Goal: Task Accomplishment & Management: Use online tool/utility

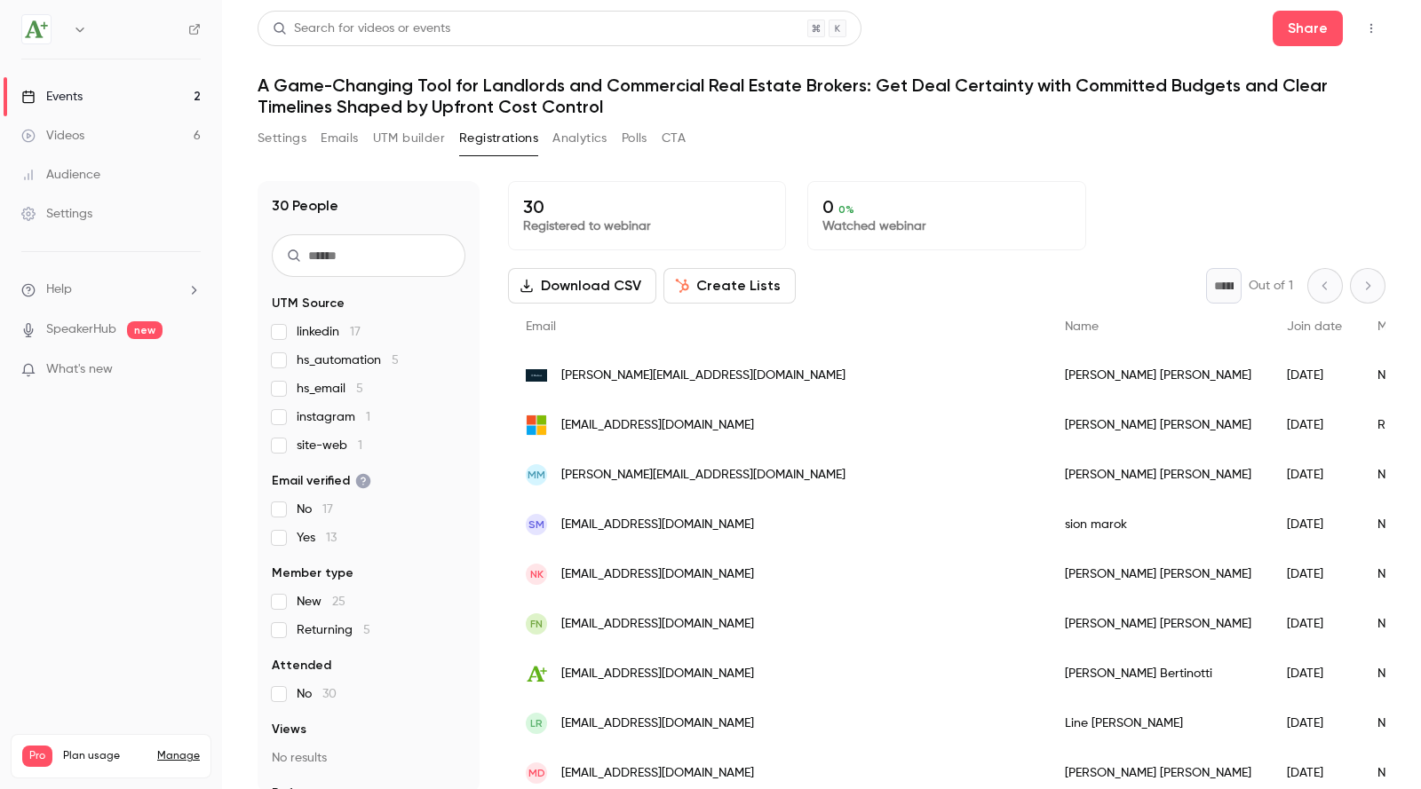
click at [398, 248] on input "text" at bounding box center [369, 255] width 194 height 43
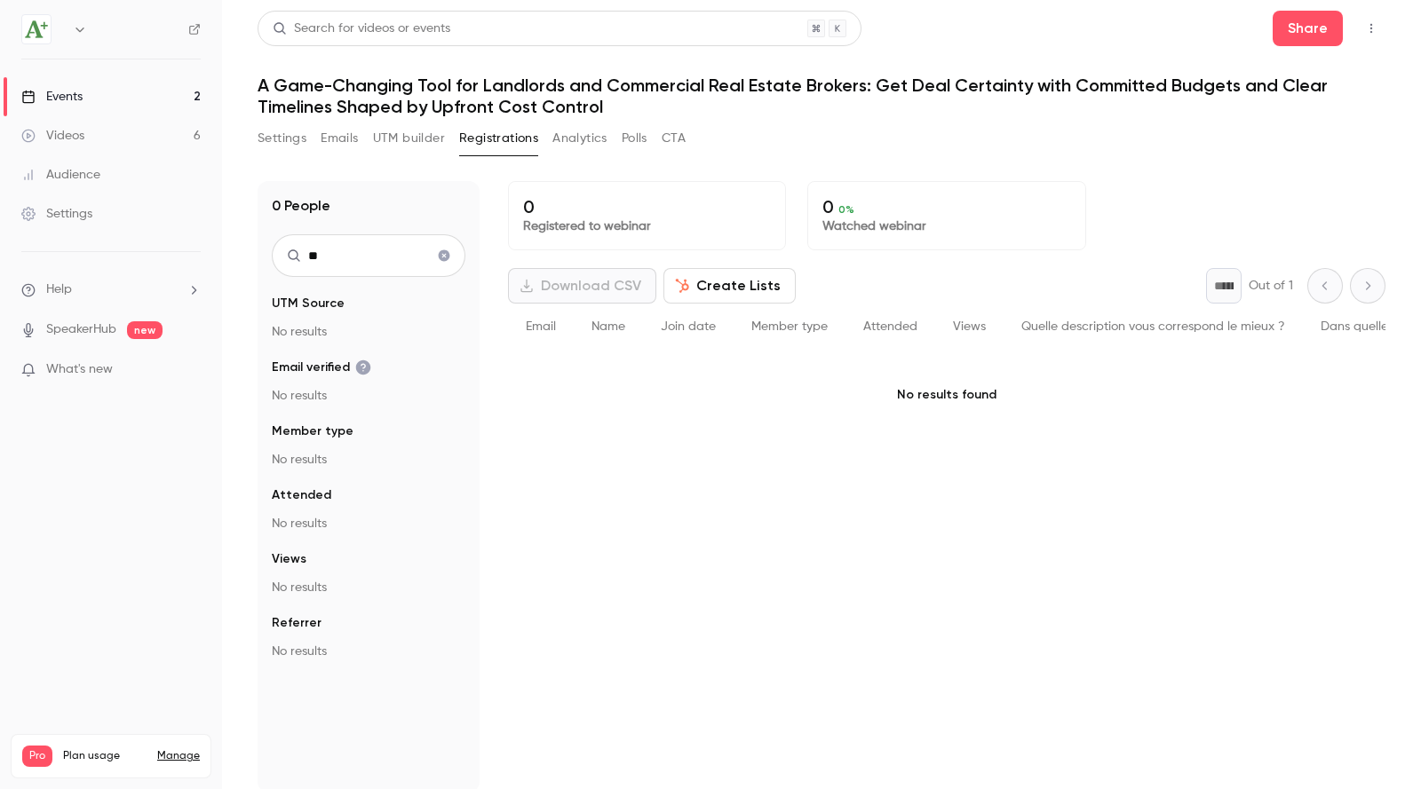
type input "*"
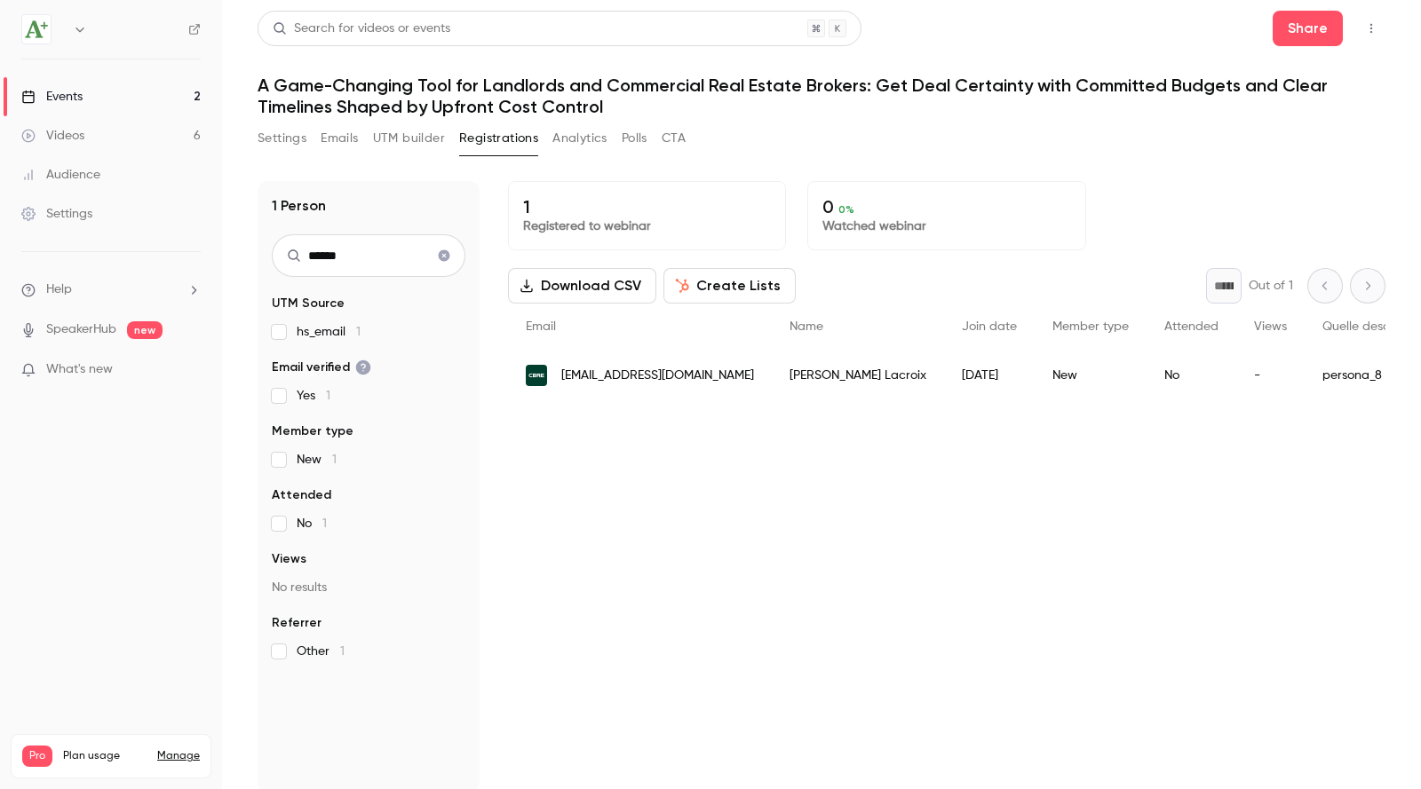
type input "******"
click at [446, 257] on icon "Clear search" at bounding box center [445, 256] width 12 height 12
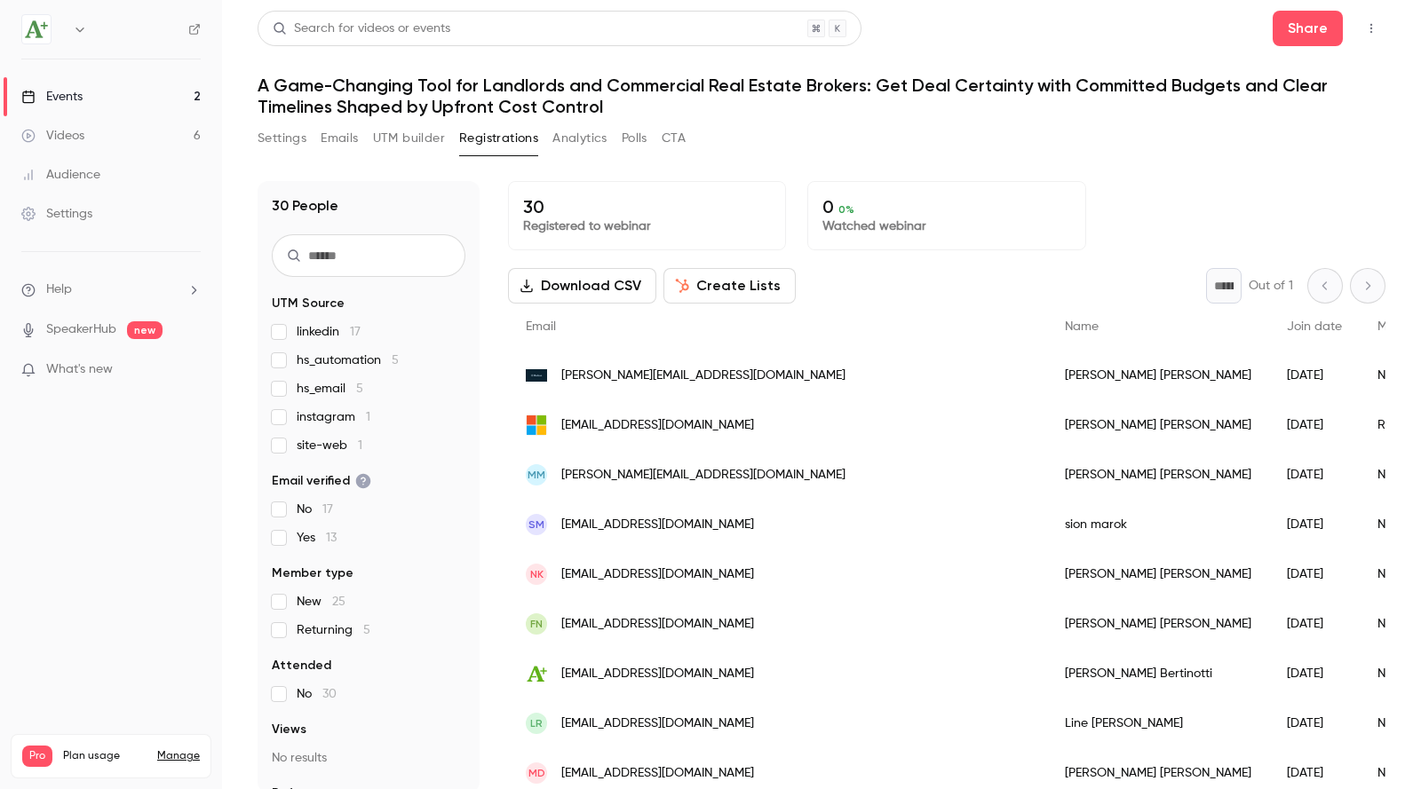
click at [398, 133] on button "UTM builder" at bounding box center [409, 138] width 72 height 28
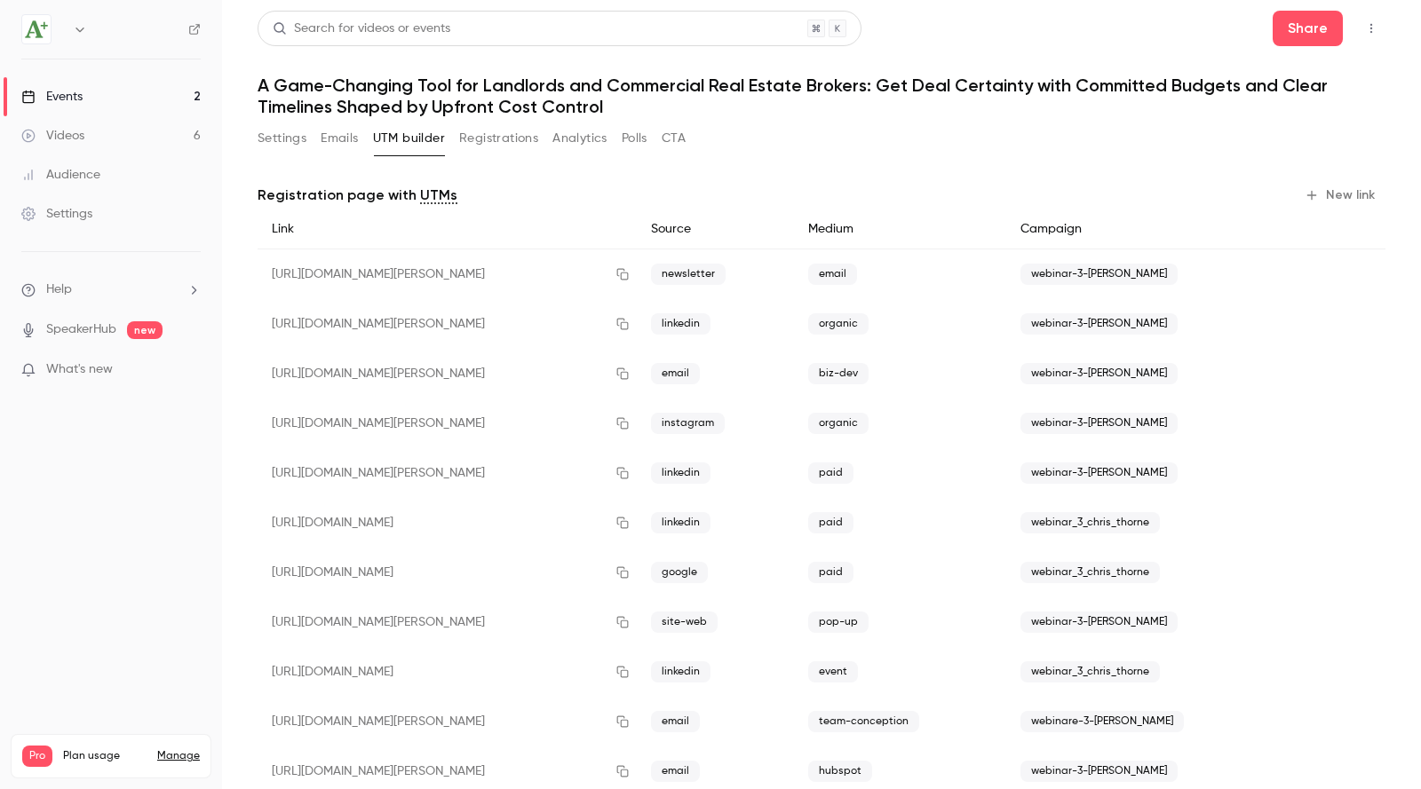
scroll to position [45, 0]
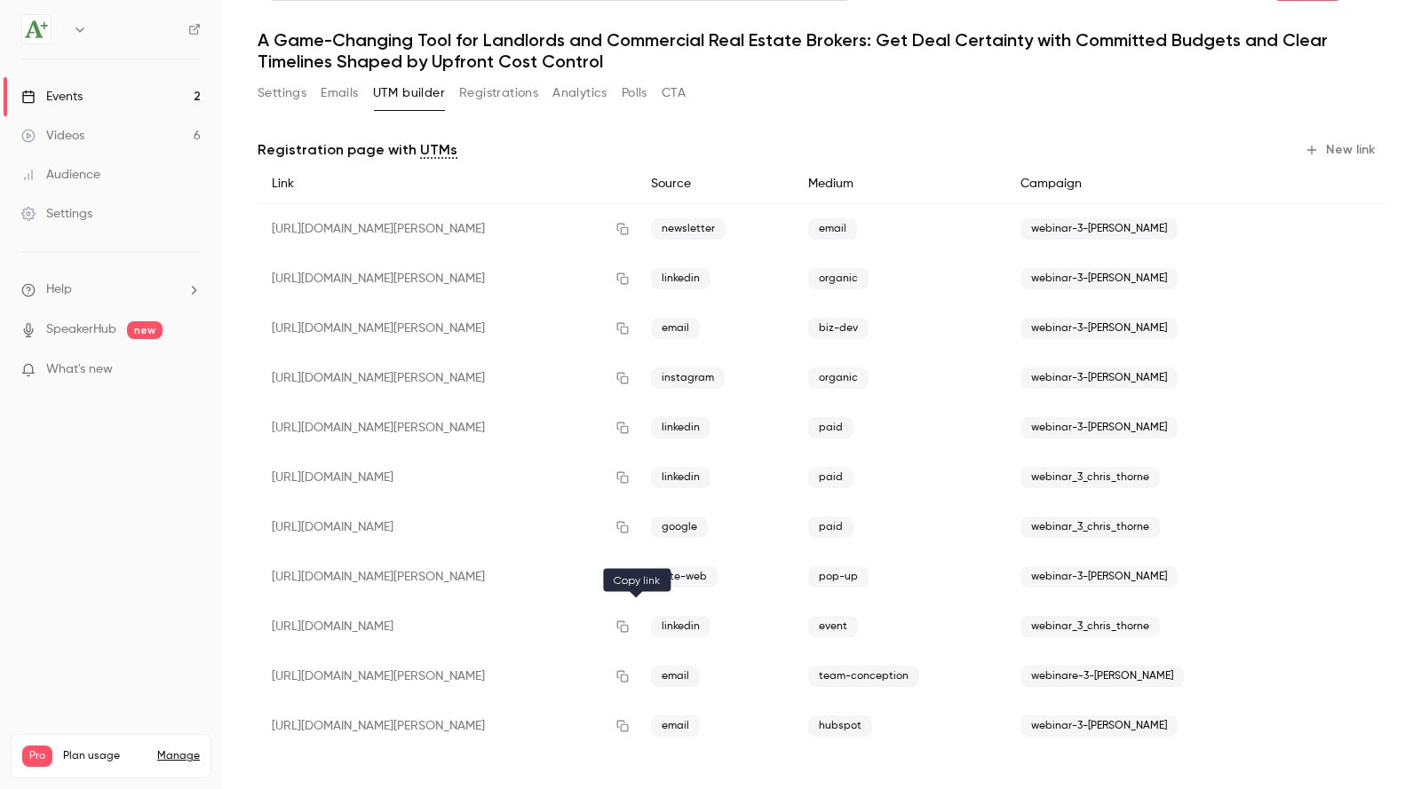
click at [630, 631] on icon "button" at bounding box center [622, 627] width 14 height 12
click at [517, 101] on button "Registrations" at bounding box center [498, 93] width 79 height 28
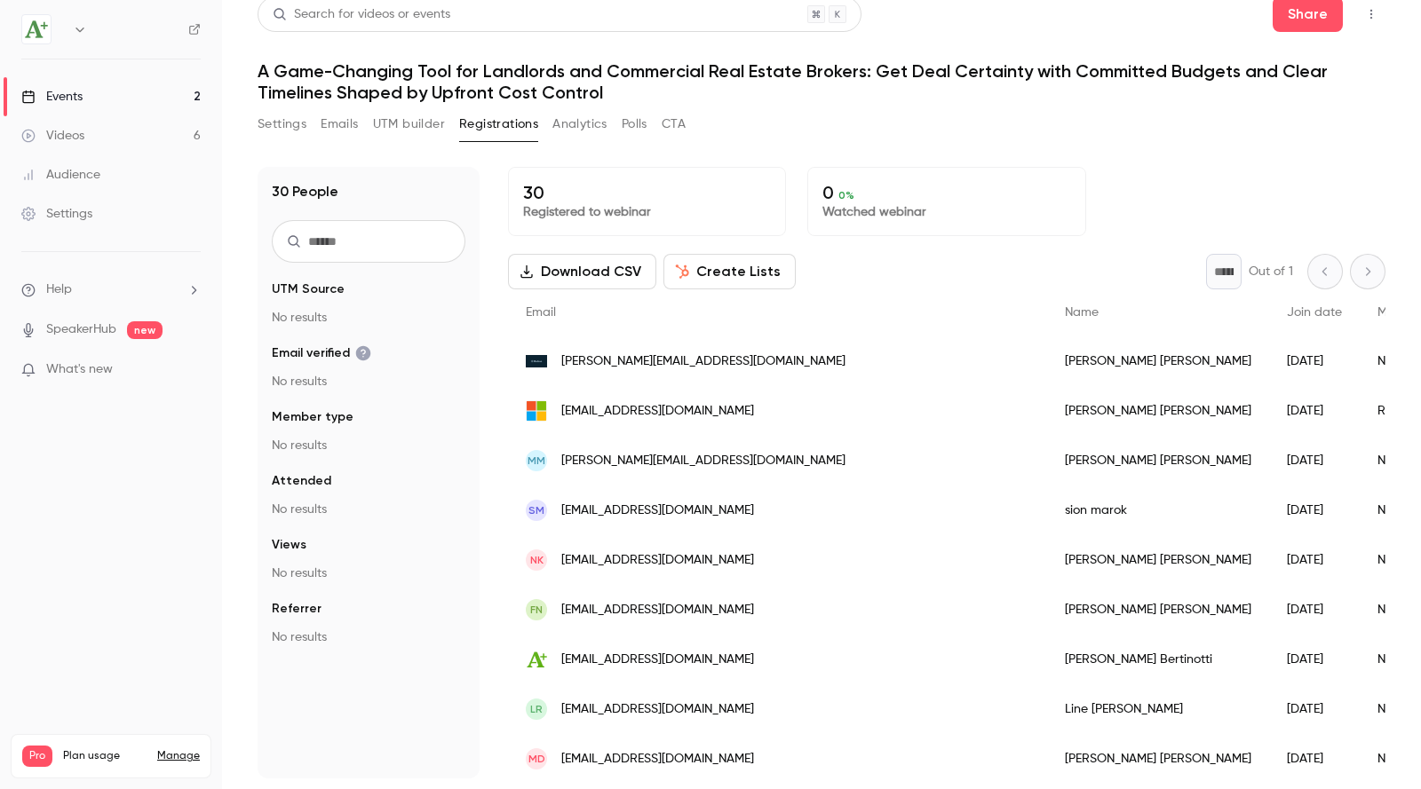
scroll to position [14, 0]
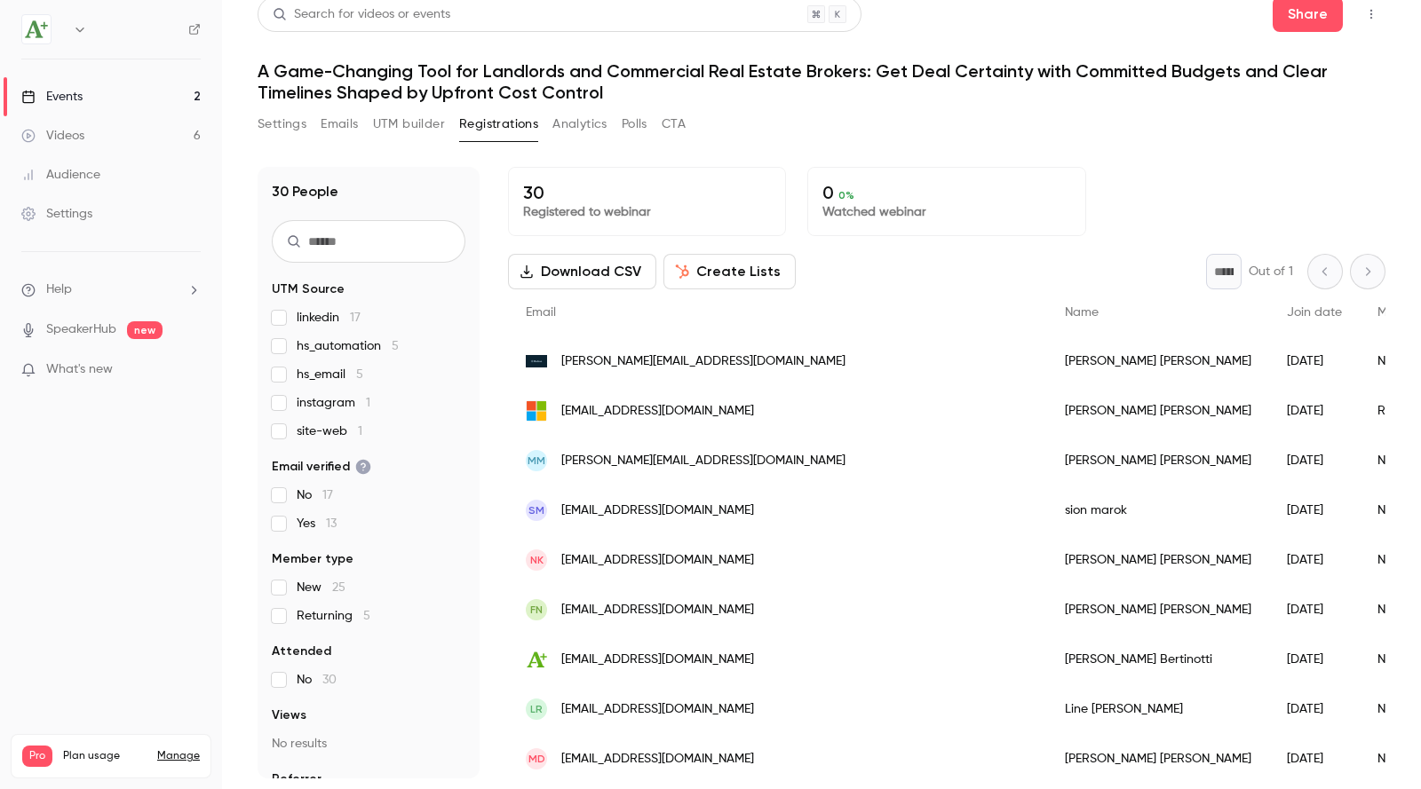
click at [359, 240] on input "text" at bounding box center [369, 241] width 194 height 43
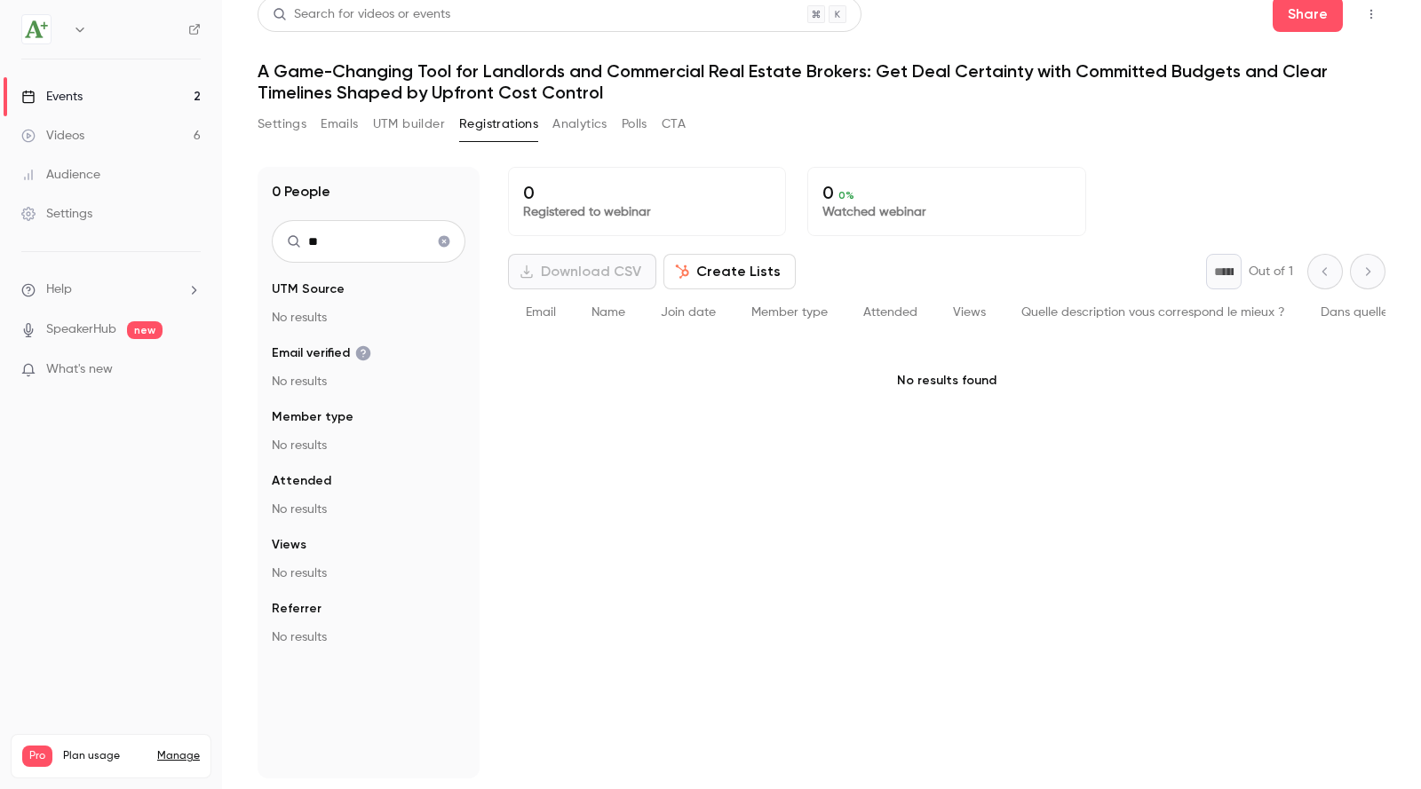
type input "*"
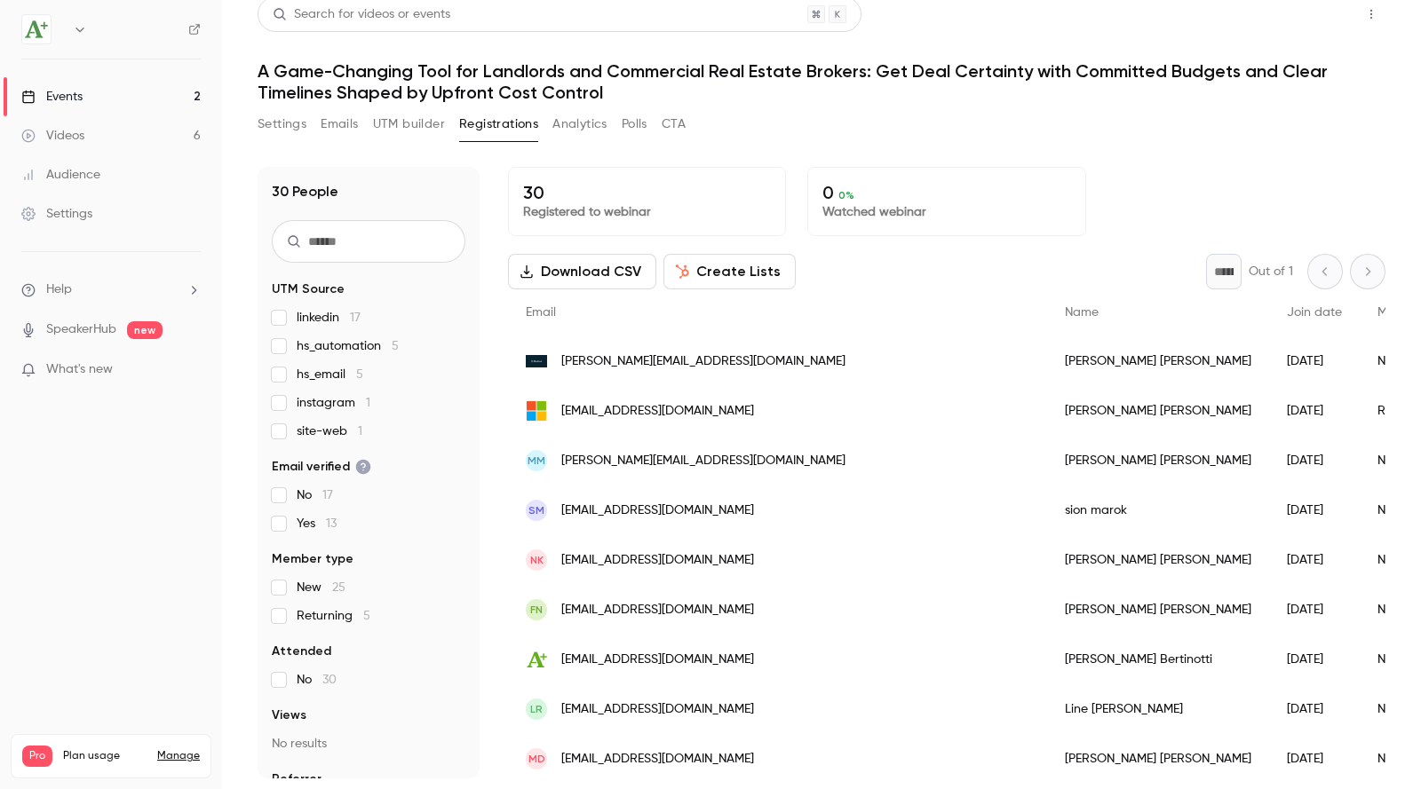
click at [1284, 23] on button "Share" at bounding box center [1308, 14] width 70 height 36
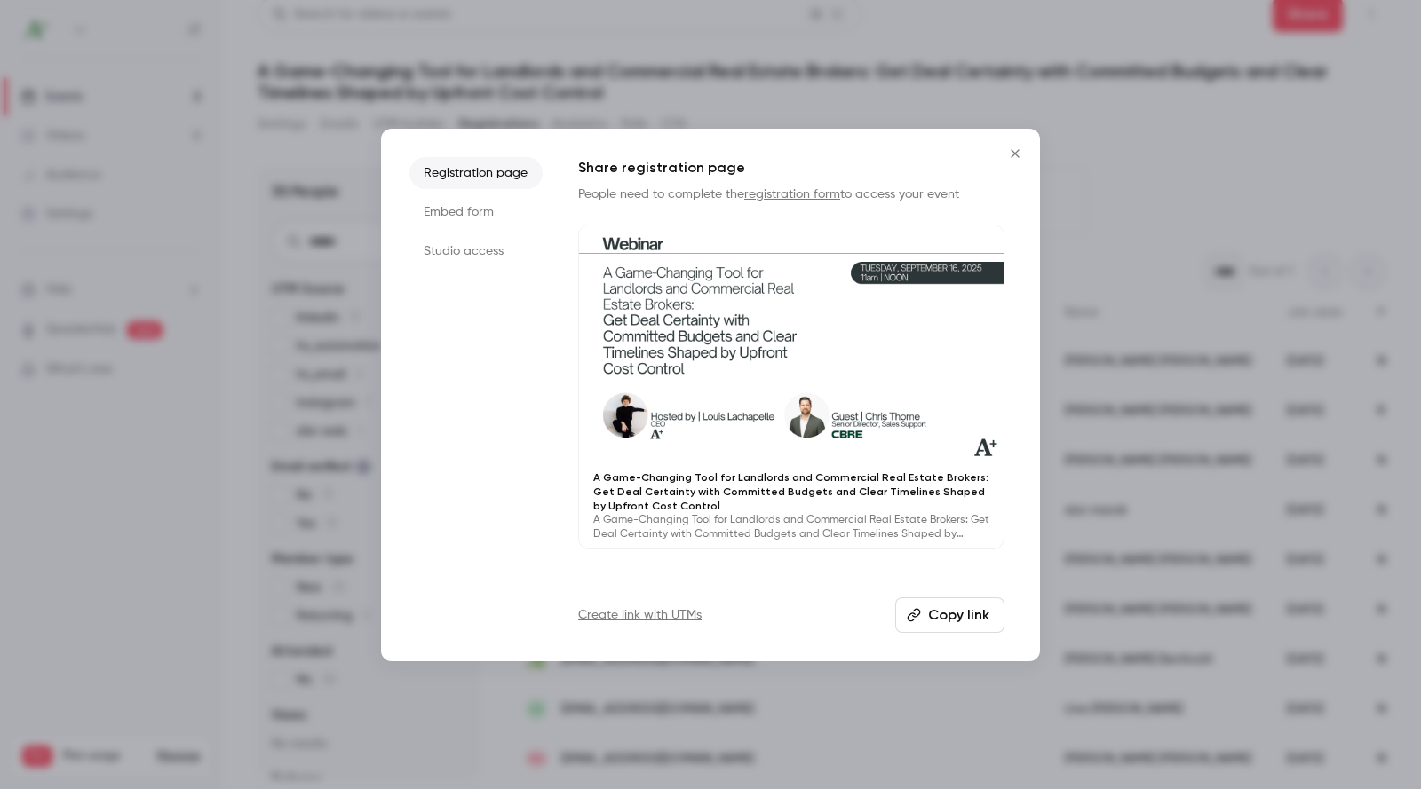
click at [1011, 147] on icon "Close" at bounding box center [1014, 154] width 21 height 14
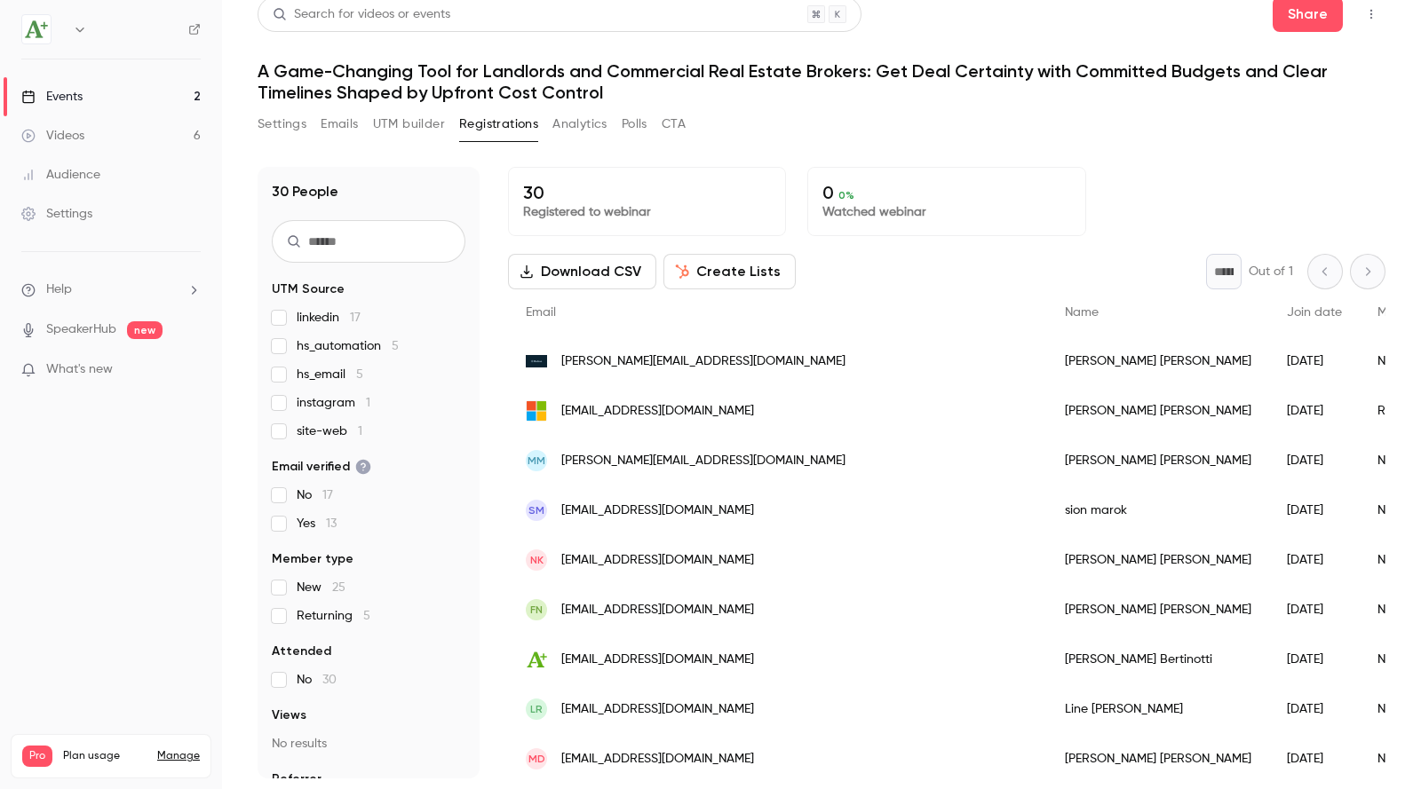
scroll to position [10, 0]
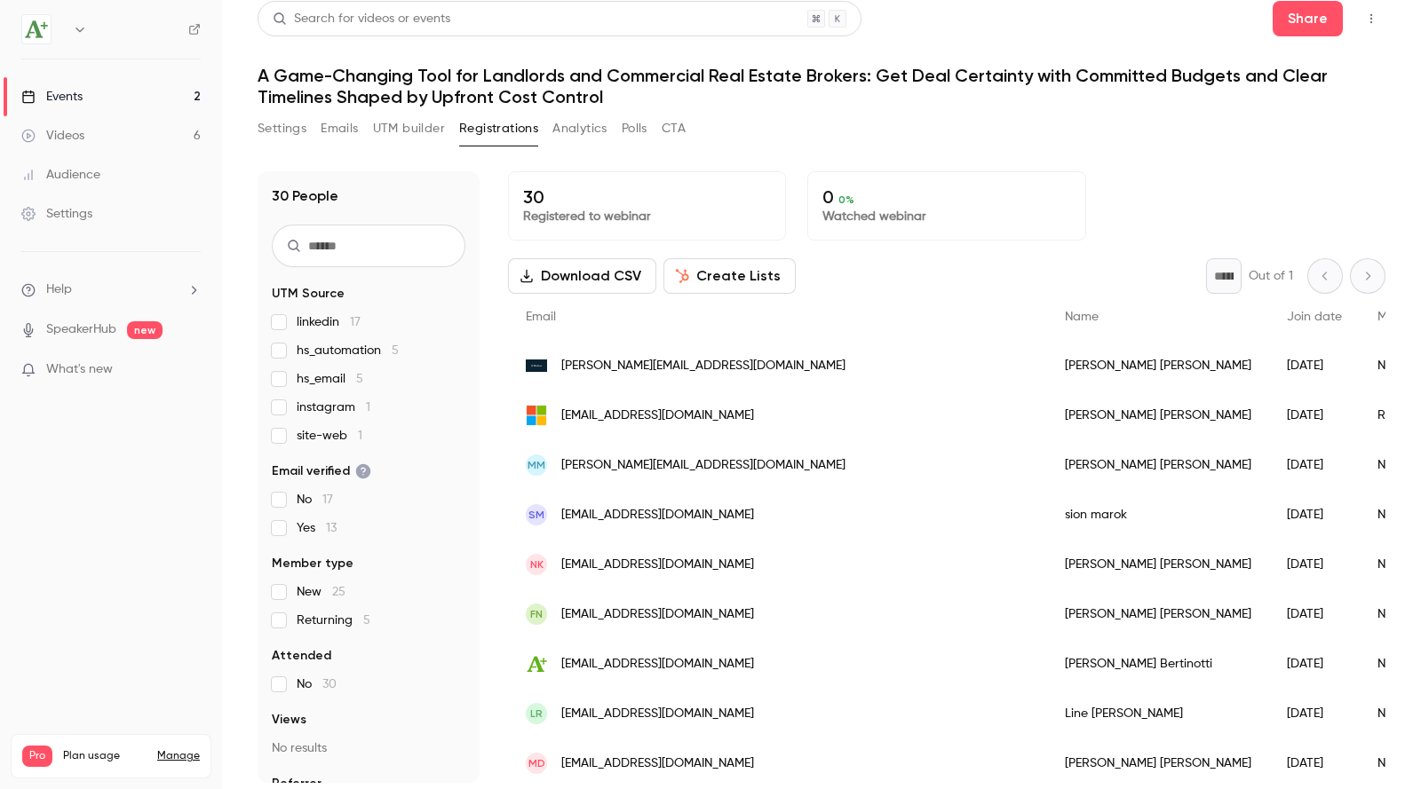
click at [276, 132] on button "Settings" at bounding box center [282, 129] width 49 height 28
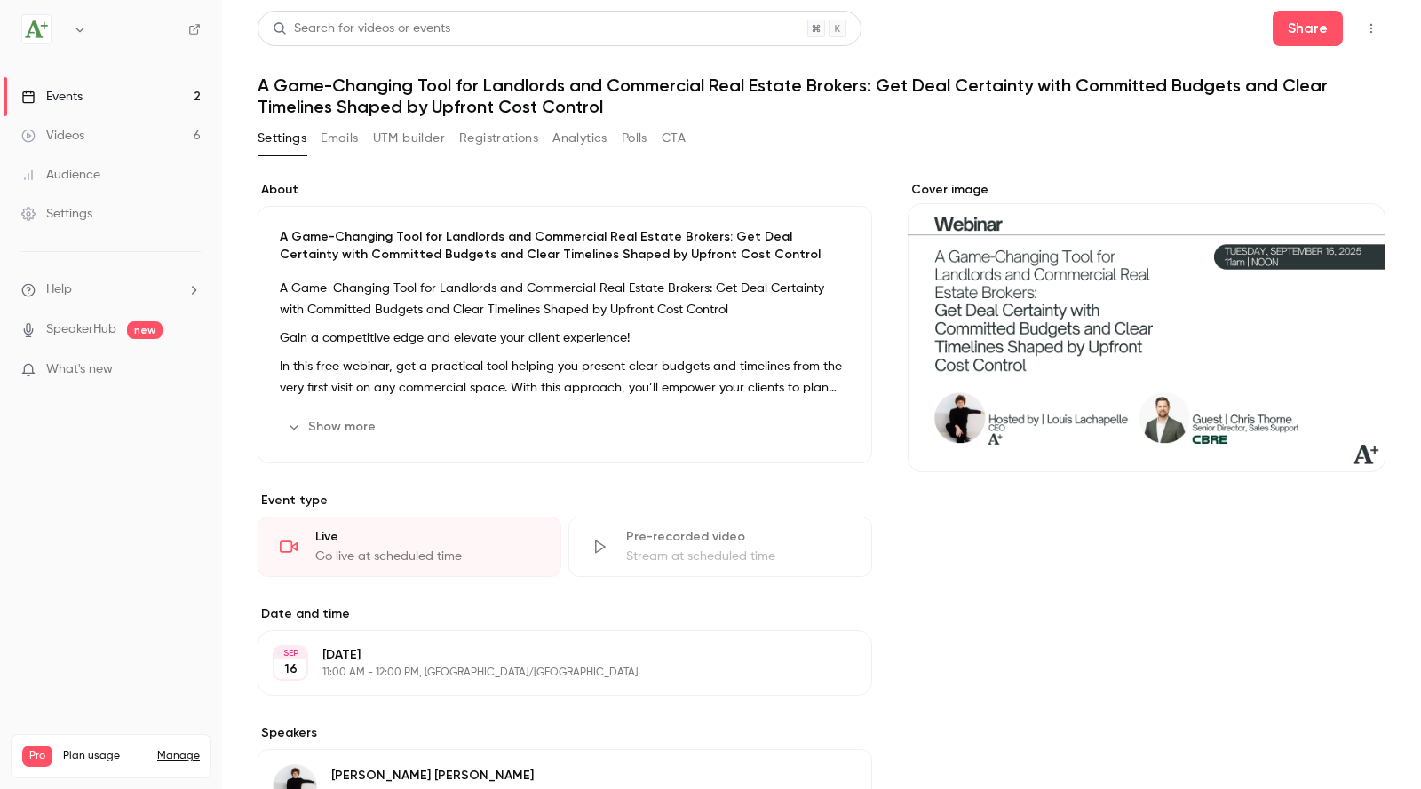
click at [409, 138] on button "UTM builder" at bounding box center [409, 138] width 72 height 28
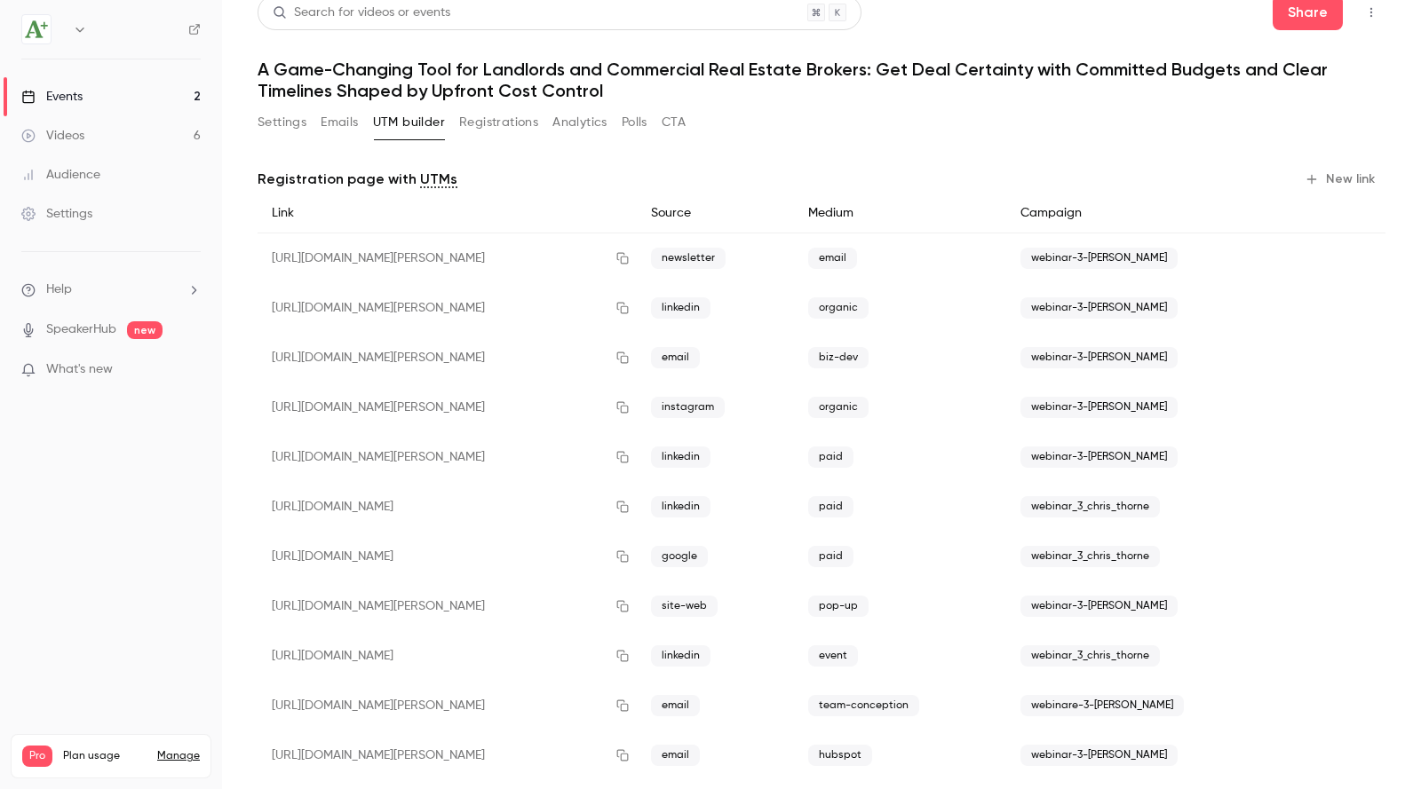
scroll to position [45, 0]
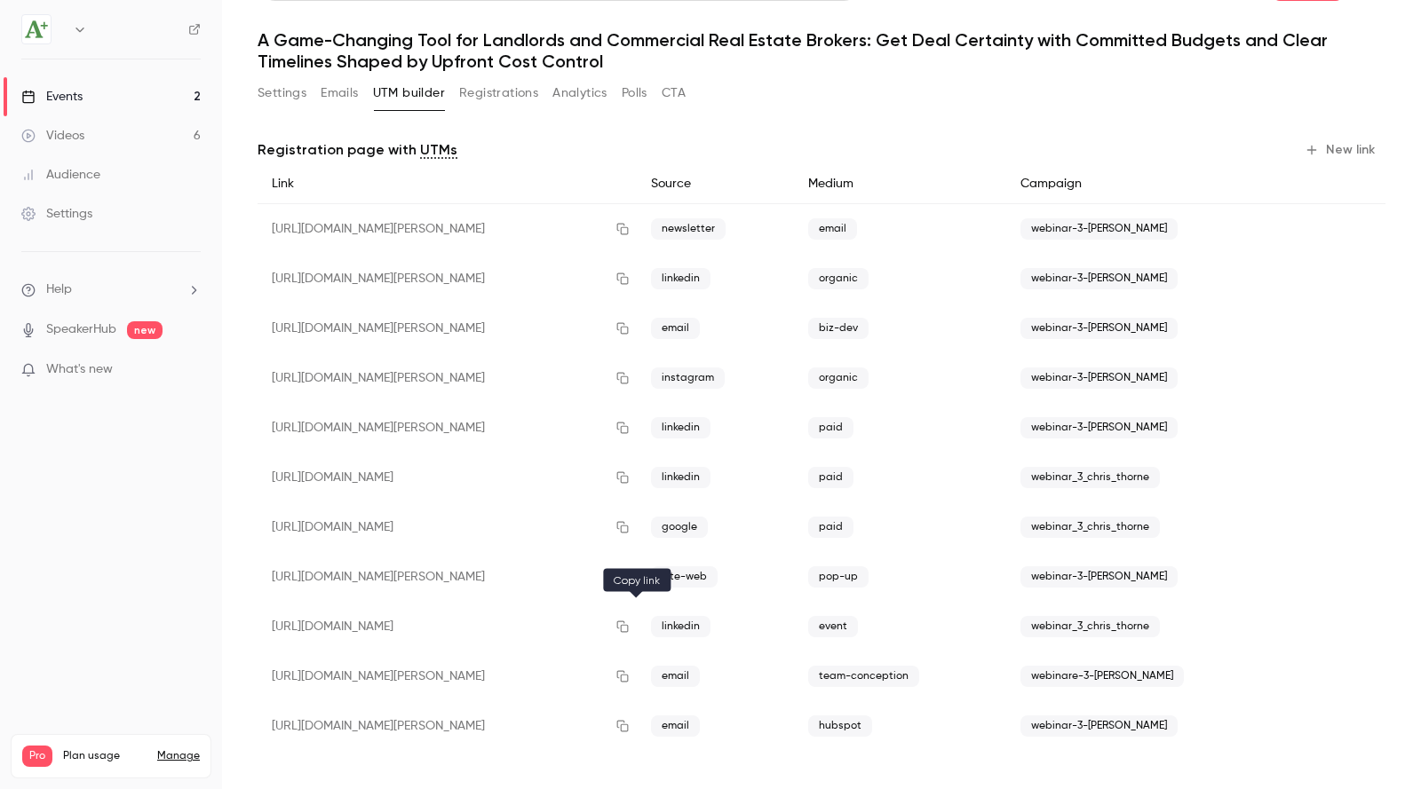
click at [630, 628] on icon "button" at bounding box center [622, 627] width 14 height 12
